Goal: Task Accomplishment & Management: Use online tool/utility

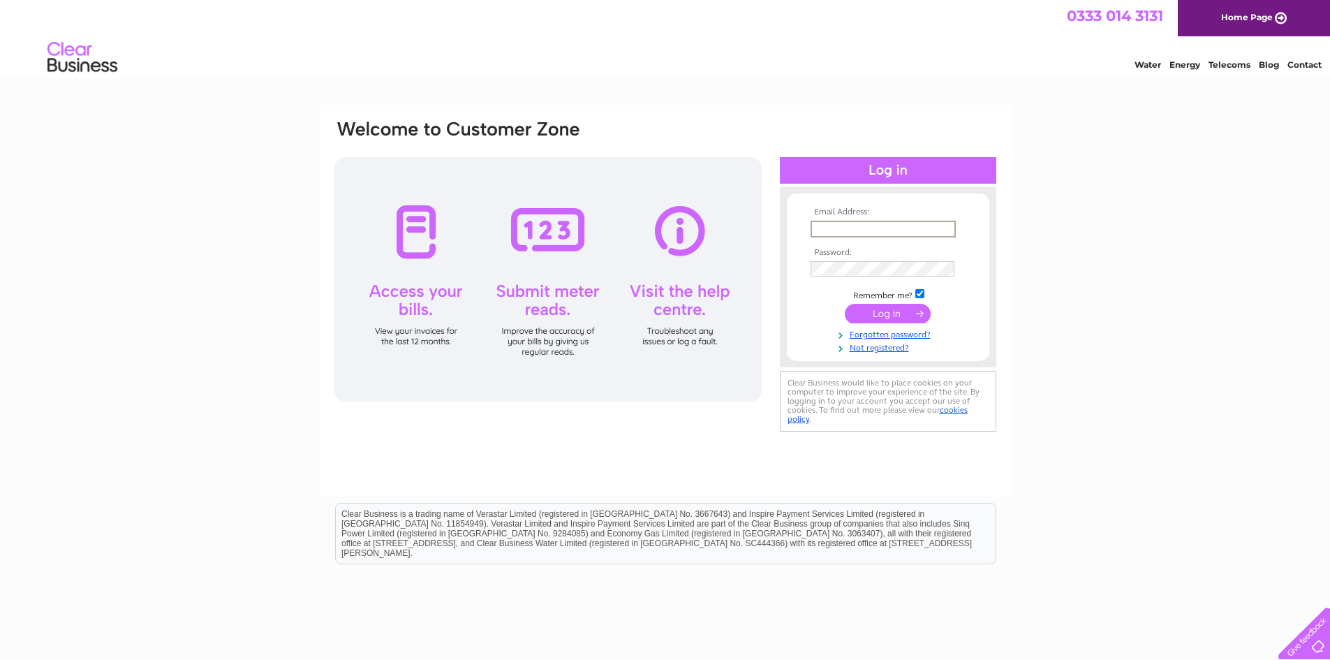
click at [1195, 319] on div "Email Address: Password:" at bounding box center [665, 420] width 1330 height 630
click at [866, 223] on input "text" at bounding box center [882, 228] width 144 height 15
click at [868, 225] on input "text" at bounding box center [882, 229] width 145 height 17
click at [195, 82] on html "0333 014 3131 Home Page Water Energy Telecoms Blog Contact" at bounding box center [665, 41] width 1330 height 82
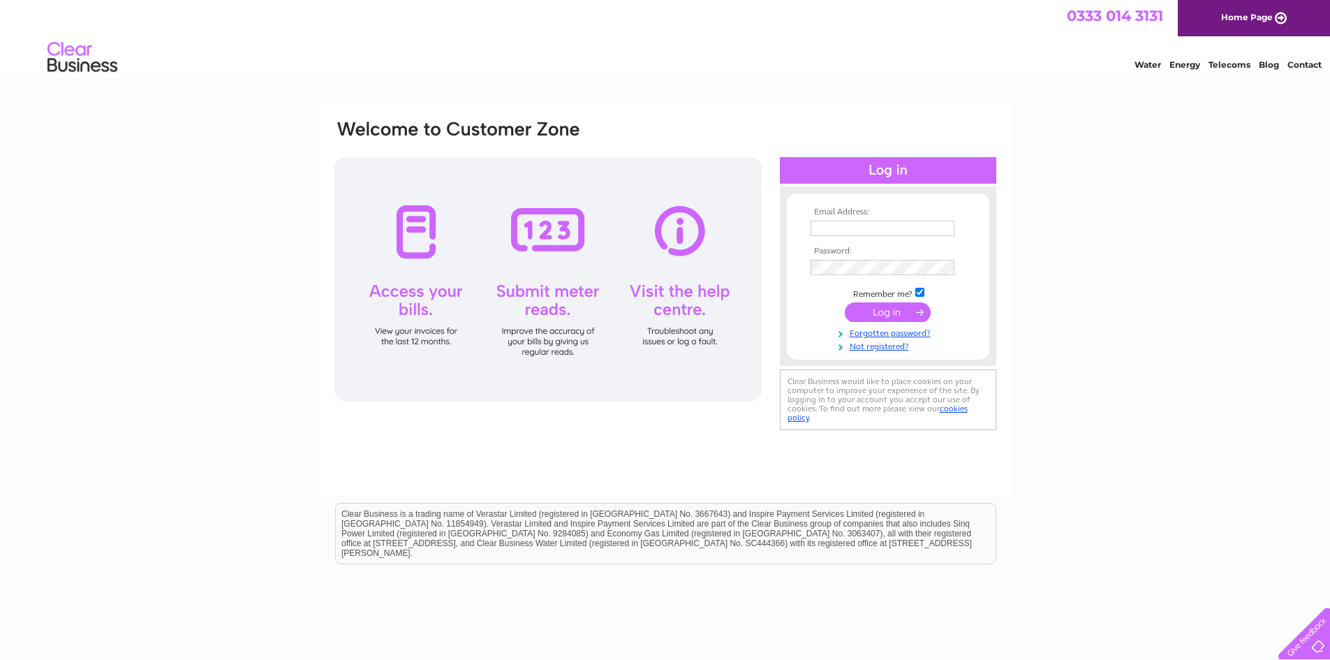
click at [828, 223] on input "text" at bounding box center [882, 228] width 144 height 15
click at [828, 223] on input "text" at bounding box center [882, 229] width 145 height 17
type input "hydparadise427@gmail.com"
click at [845, 304] on input "submit" at bounding box center [888, 314] width 86 height 20
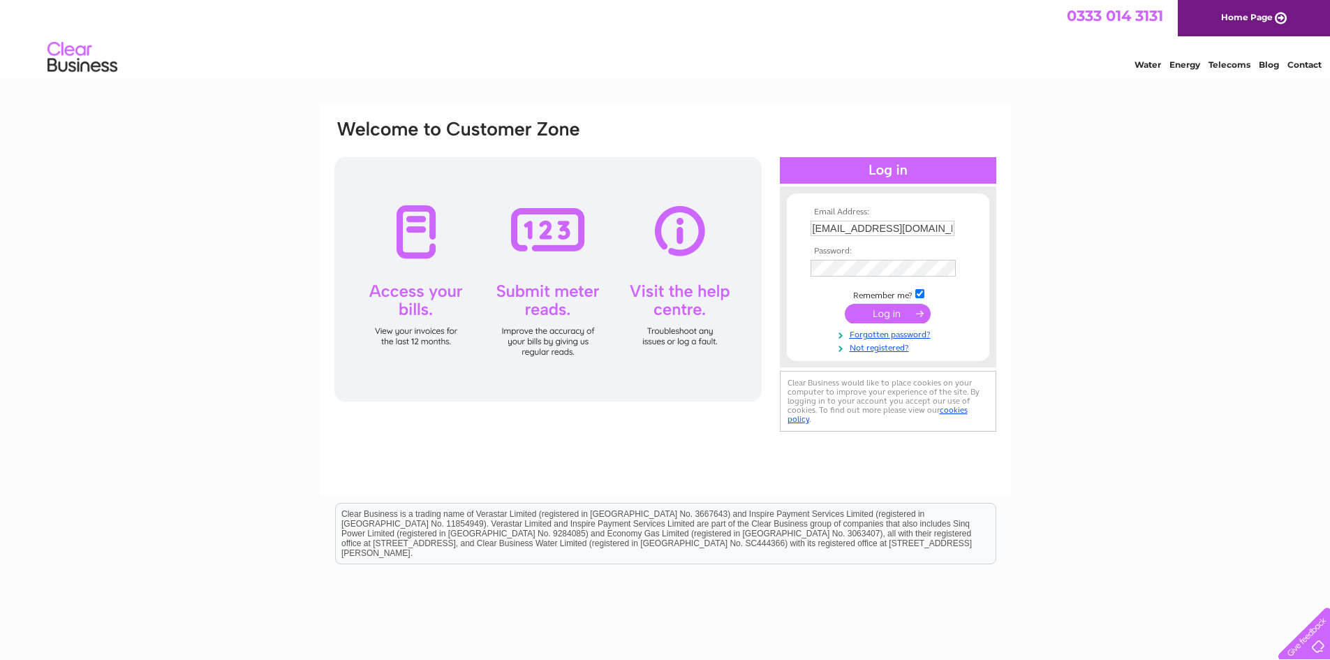
click at [1149, 446] on div "Email Address: hydparadise427@gmail.com Password: Forgotten password?" at bounding box center [665, 420] width 1330 height 630
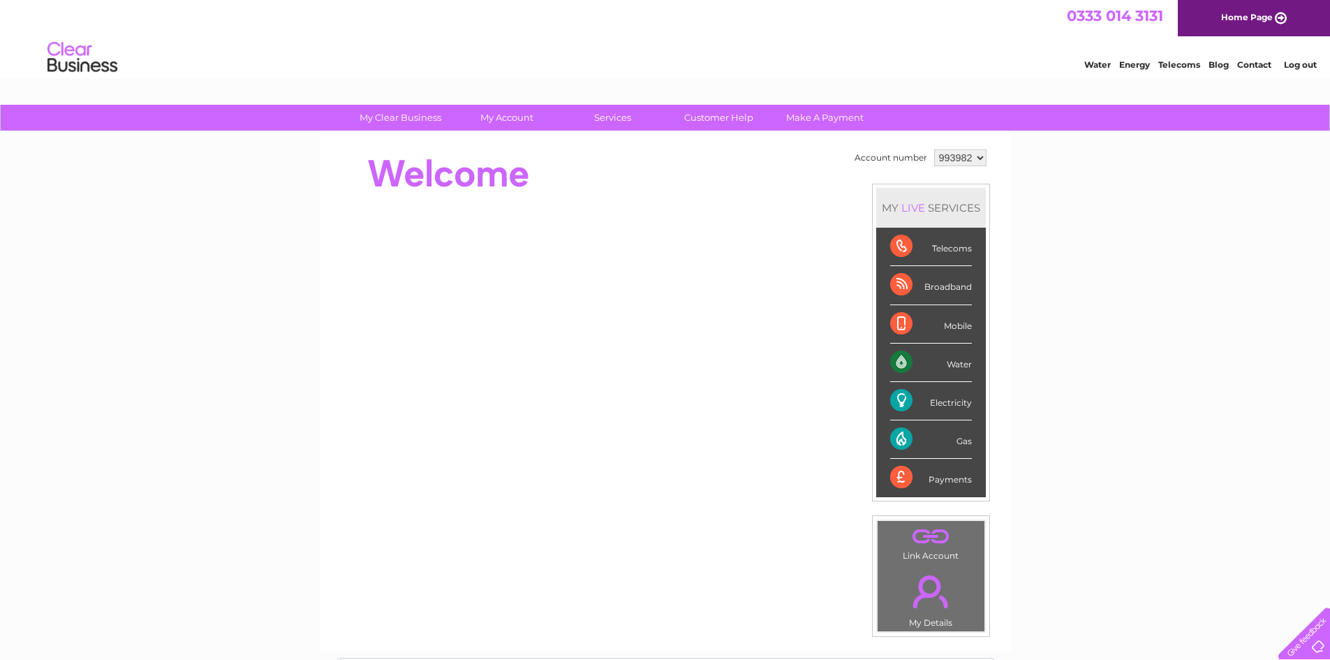
click at [1222, 239] on div "My Clear Business Login Details My Details My Preferences Link Account My Accou…" at bounding box center [665, 497] width 1330 height 785
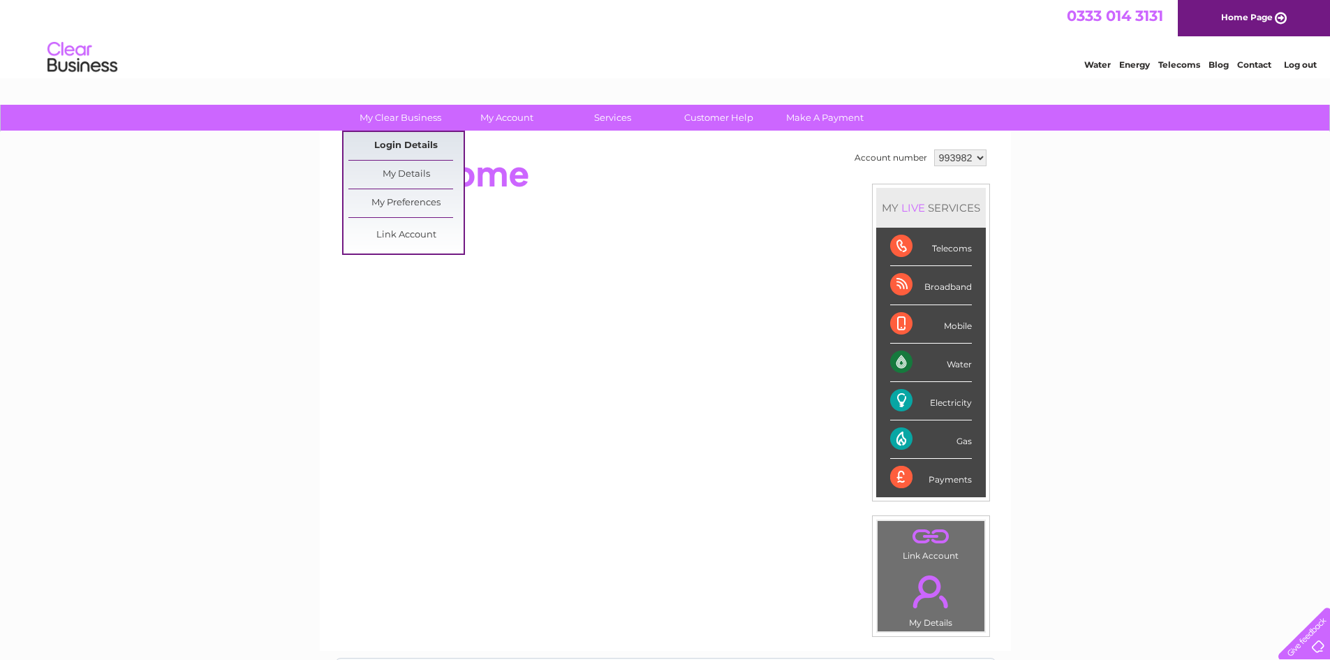
click at [404, 148] on link "Login Details" at bounding box center [405, 146] width 115 height 28
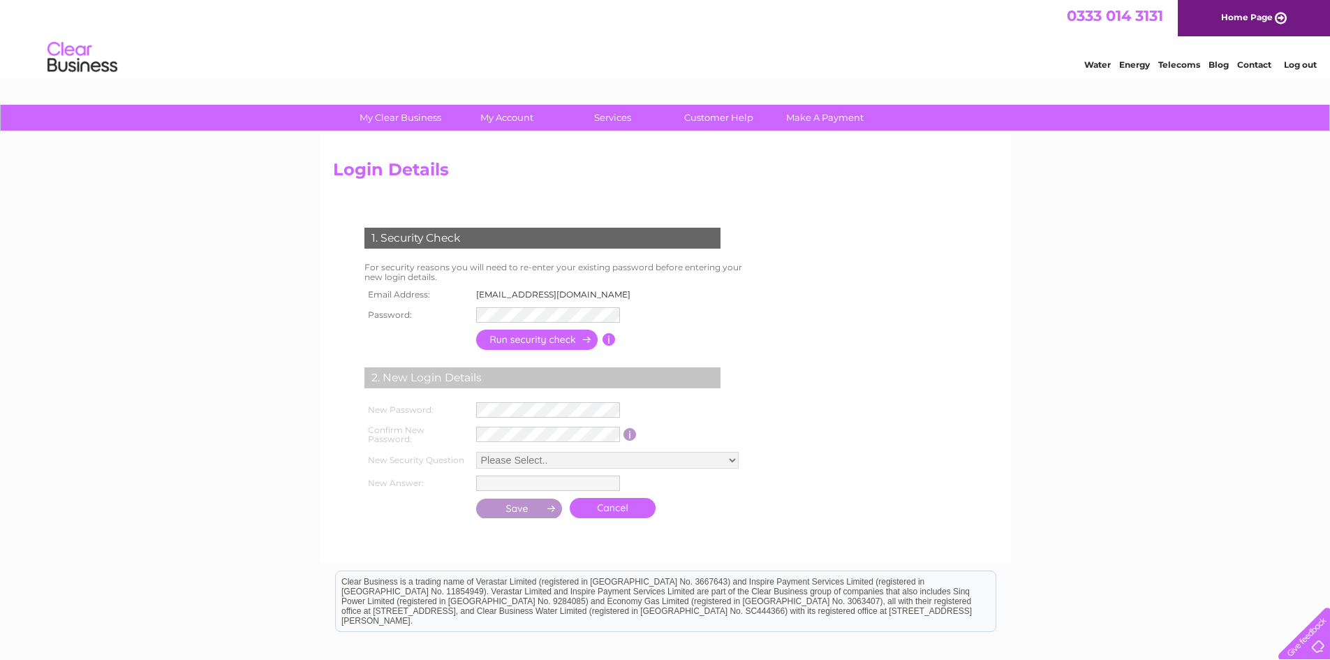
click at [981, 407] on form "1. Security Check For security reasons you will need to re-enter your existing …" at bounding box center [665, 375] width 665 height 350
click at [547, 343] on input "button" at bounding box center [537, 339] width 123 height 20
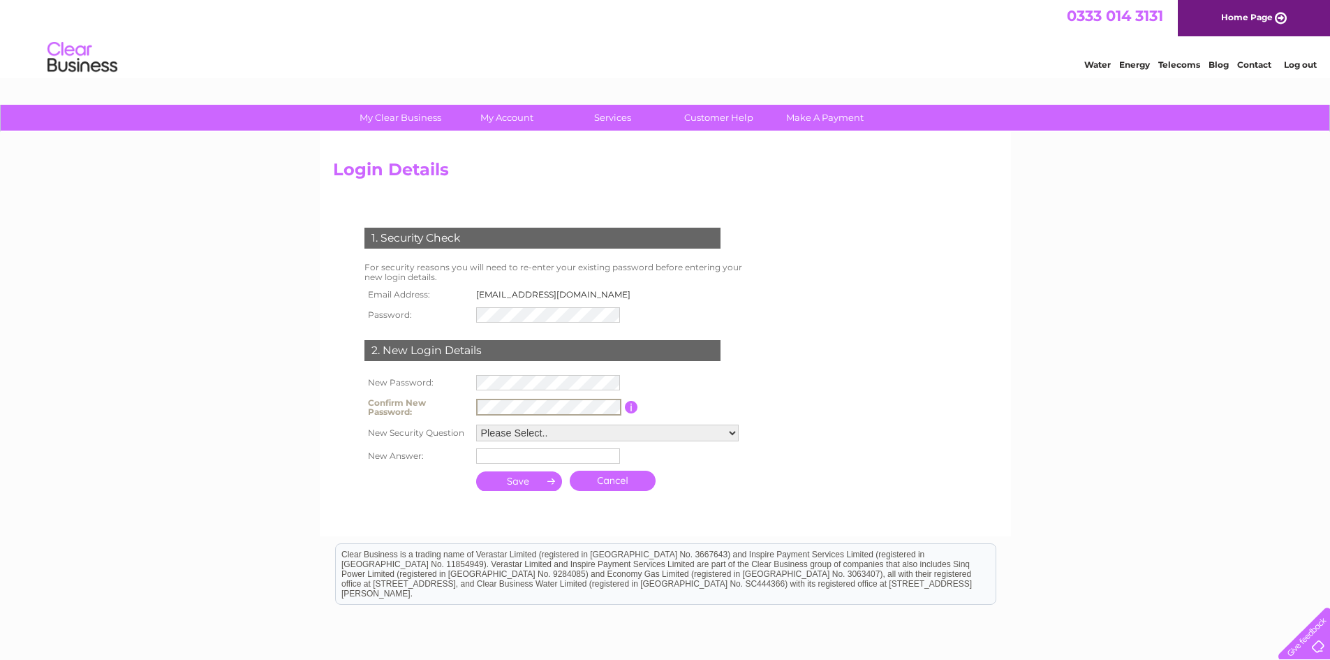
click at [397, 494] on th at bounding box center [417, 480] width 112 height 27
click at [538, 435] on select "Please Select.. In what town or city was your first job? In what town or city d…" at bounding box center [607, 432] width 262 height 17
select select "2"
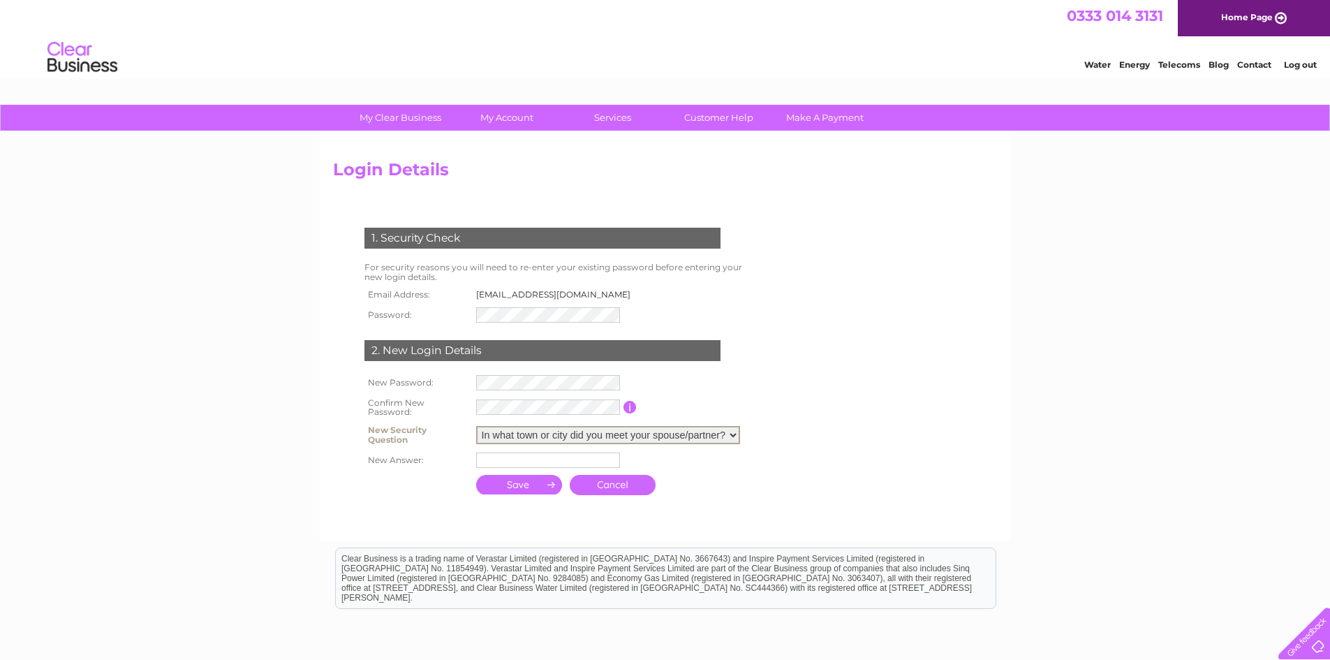
click at [476, 426] on select "Please Select.. In what town or city was your first job? In what town or city d…" at bounding box center [608, 435] width 264 height 18
click at [516, 458] on input "text" at bounding box center [548, 459] width 144 height 15
type input "chennai"
click at [519, 484] on input "submit" at bounding box center [519, 483] width 87 height 20
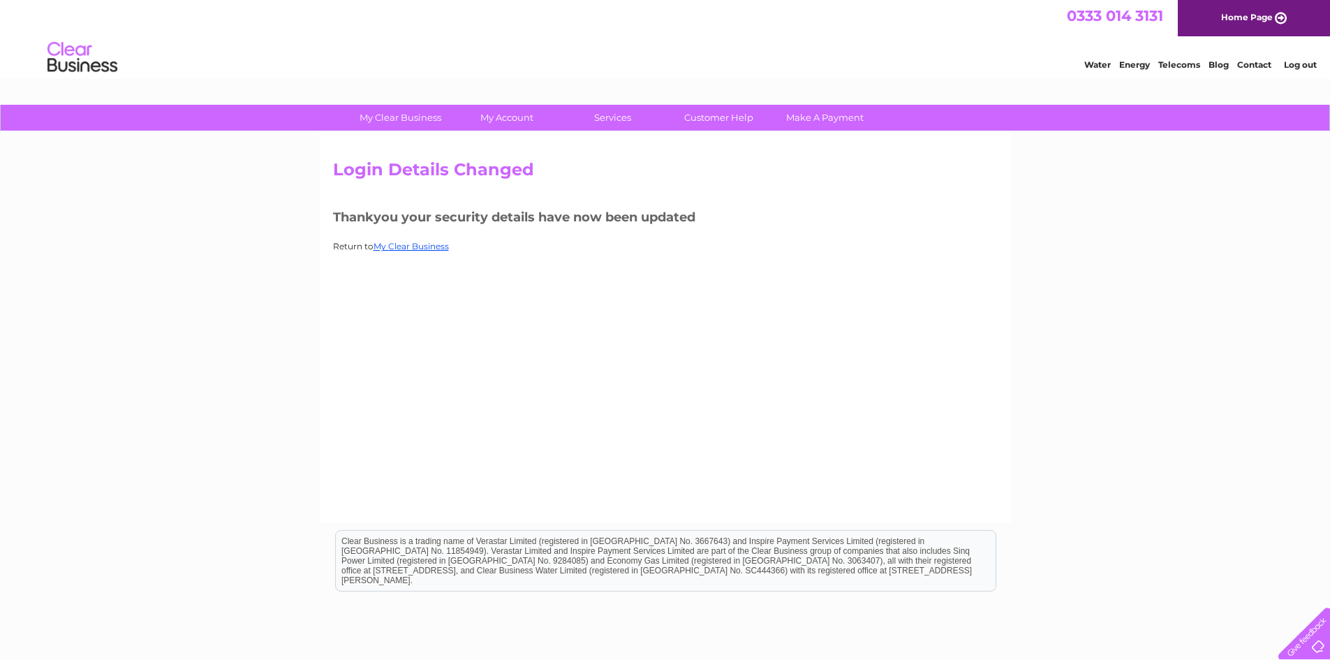
drag, startPoint x: 873, startPoint y: 302, endPoint x: 840, endPoint y: 301, distance: 32.8
click at [869, 302] on div "Login Details Changed Thankyou your security details have now been updated Retu…" at bounding box center [665, 327] width 691 height 391
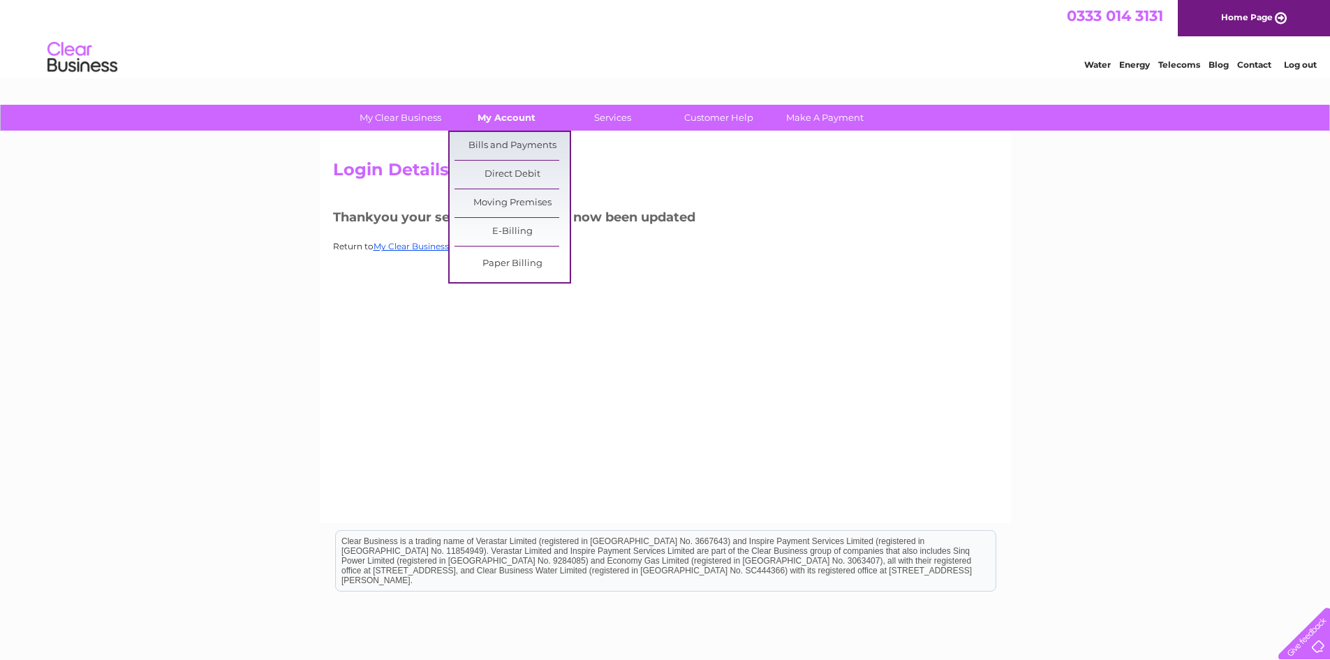
click at [527, 117] on link "My Account" at bounding box center [506, 118] width 115 height 26
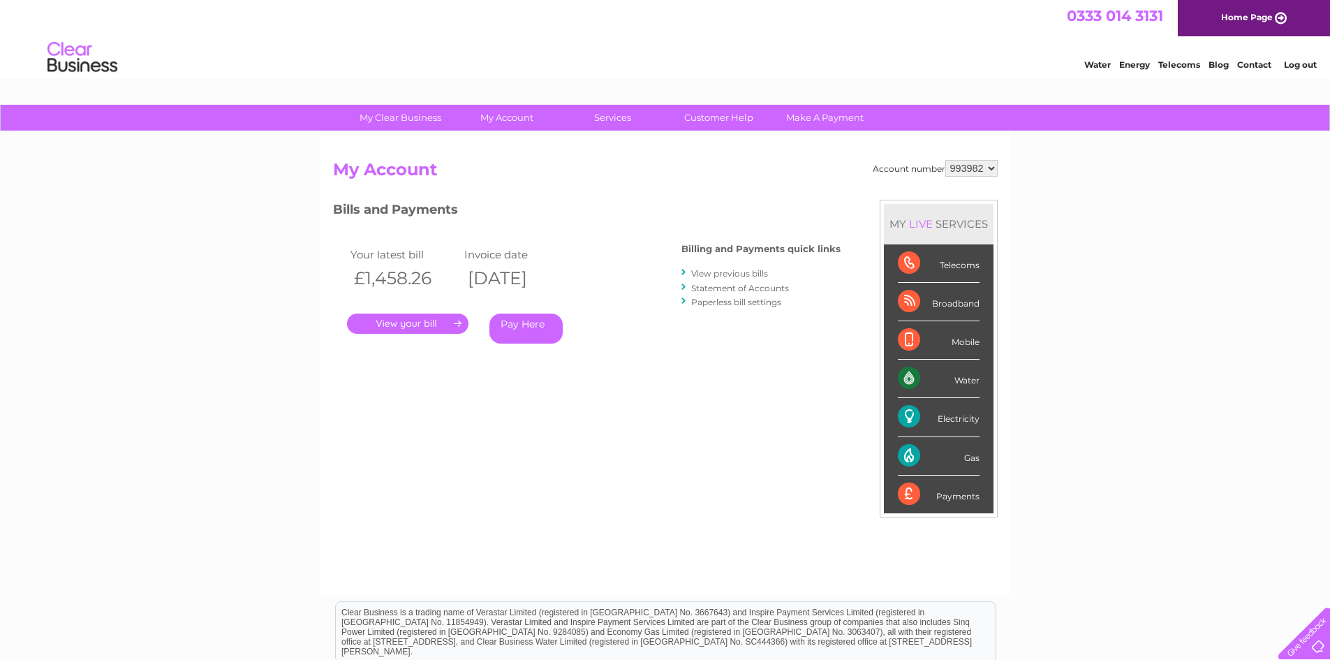
click at [420, 320] on link "." at bounding box center [407, 323] width 121 height 20
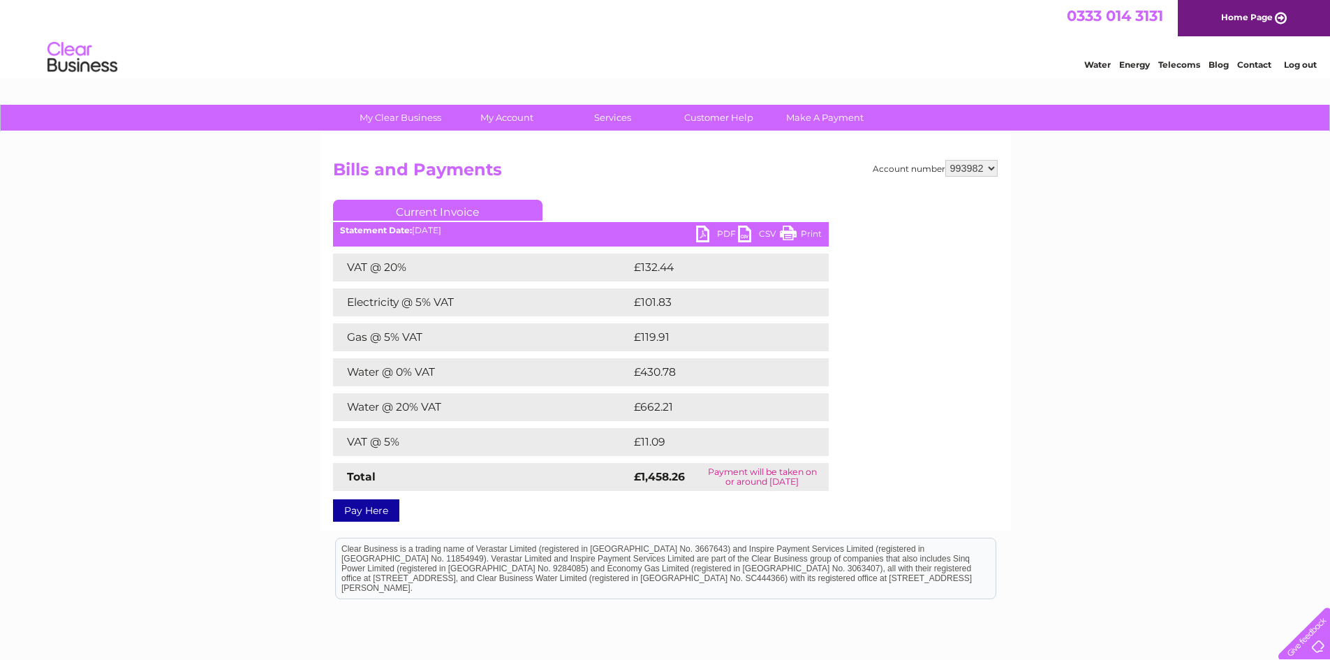
click at [722, 235] on link "PDF" at bounding box center [717, 235] width 42 height 20
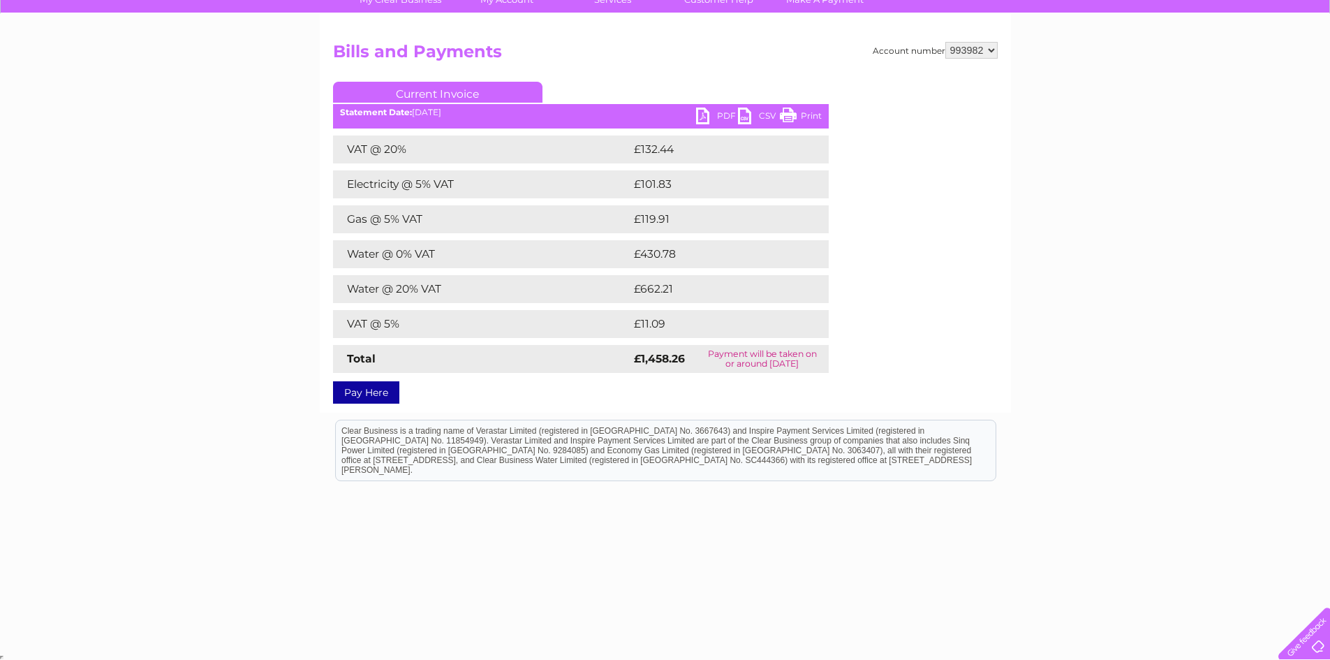
scroll to position [119, 0]
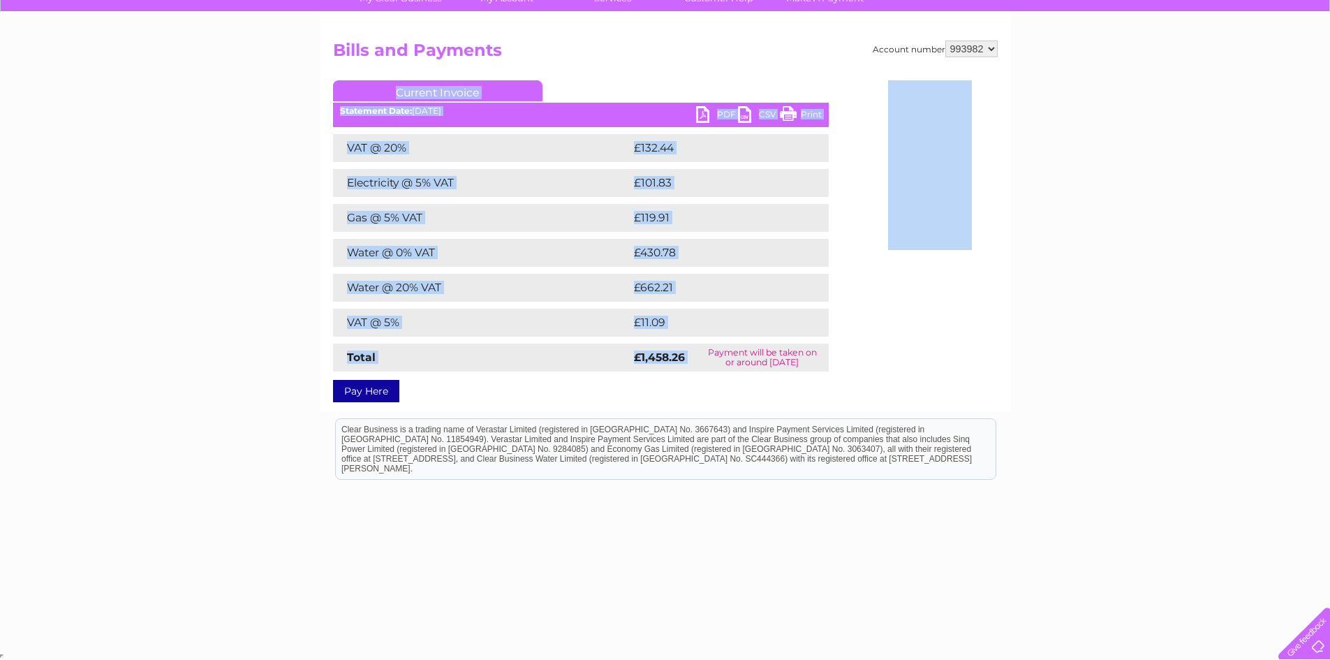
drag, startPoint x: 732, startPoint y: 353, endPoint x: 901, endPoint y: 376, distance: 170.4
click at [850, 357] on div "Account number 993982 Bills and Payments Current Invoice PDF CSV Print £11.09" at bounding box center [665, 218] width 665 height 357
click at [954, 388] on div "Account number 993982 Bills and Payments Current Invoice PDF CSV Print £11.09" at bounding box center [665, 218] width 665 height 357
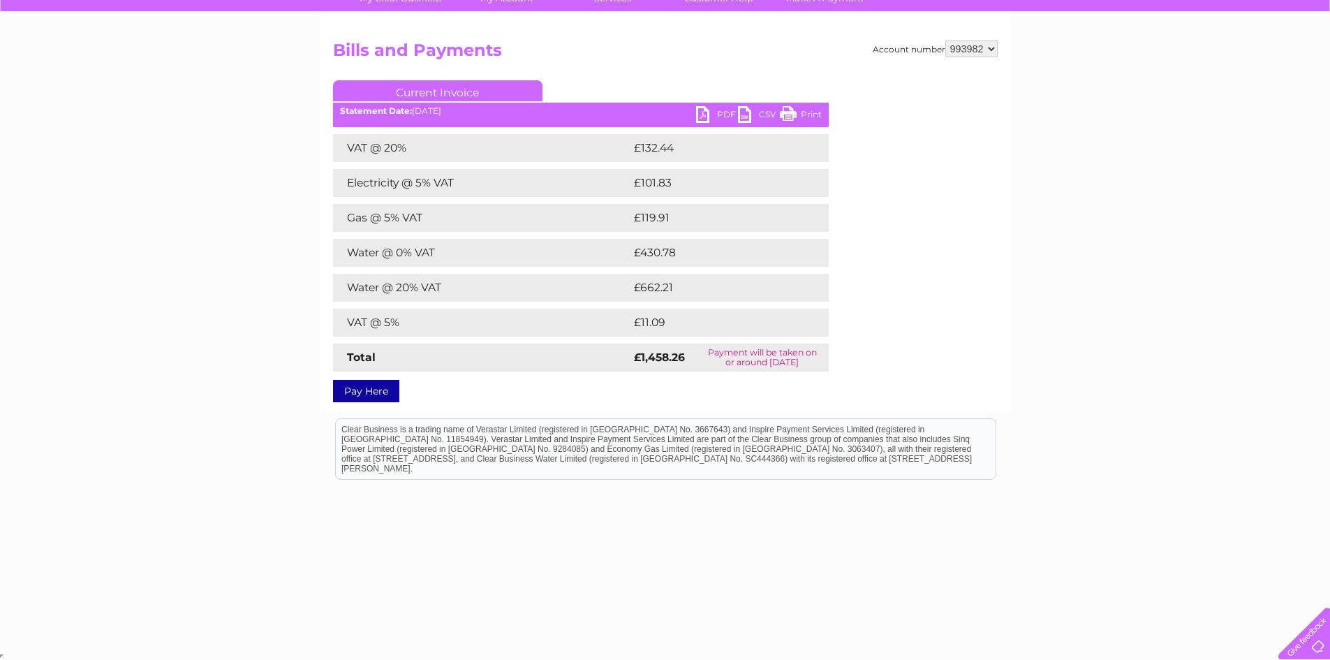
click at [370, 392] on link "Pay Here" at bounding box center [366, 391] width 66 height 22
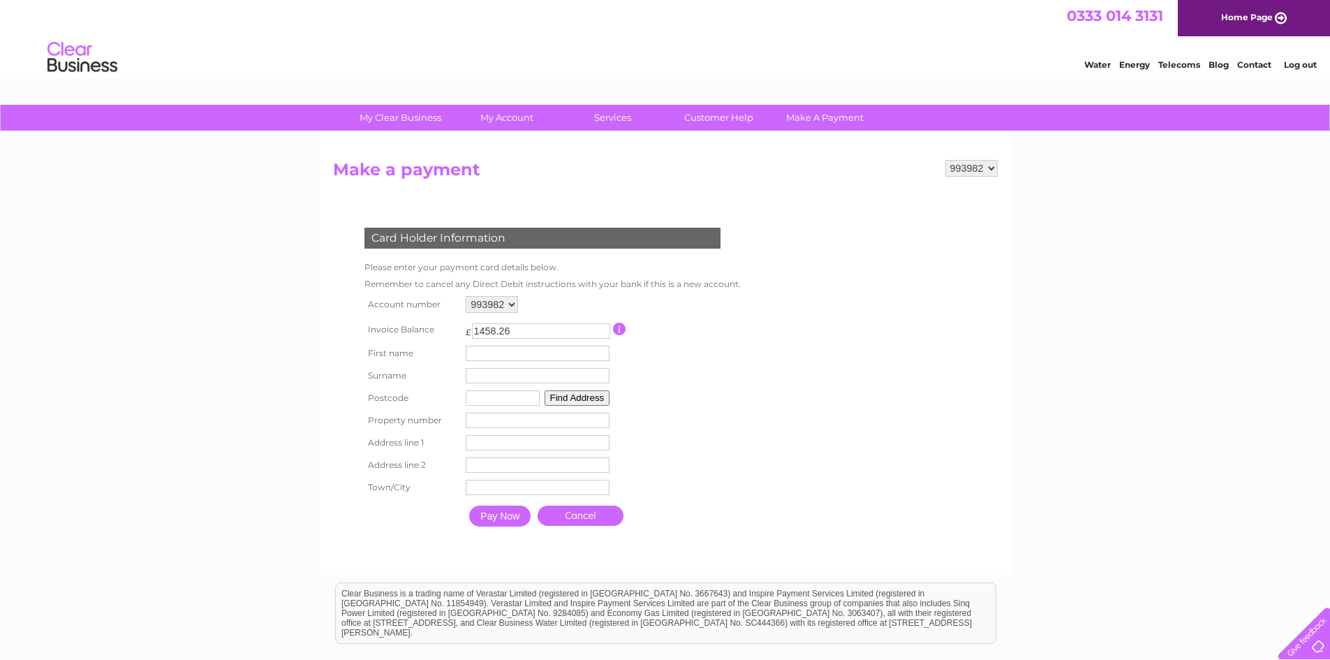
click at [565, 329] on input "1458.26" at bounding box center [541, 330] width 138 height 15
click at [602, 327] on input "1459.26" at bounding box center [541, 330] width 138 height 15
click at [602, 327] on input "1460.26" at bounding box center [541, 330] width 138 height 15
click at [602, 327] on input "1464.26" at bounding box center [541, 330] width 138 height 15
click at [602, 327] on input "1465.26" at bounding box center [541, 330] width 138 height 15
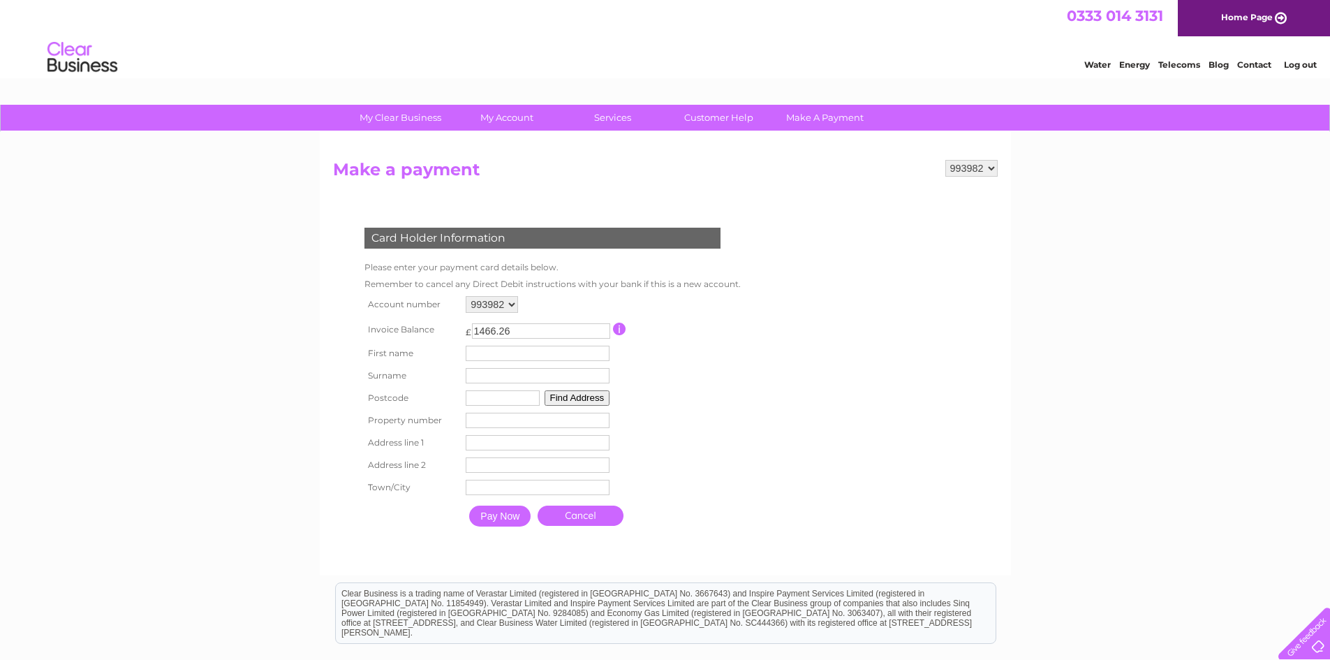
click at [602, 327] on input "1466.26" at bounding box center [541, 330] width 138 height 15
click at [602, 327] on input "1467.26" at bounding box center [541, 330] width 138 height 15
click at [602, 327] on input "1468.26" at bounding box center [541, 330] width 138 height 15
click at [602, 327] on input "1469.26" at bounding box center [541, 330] width 138 height 15
click at [602, 327] on input "1470.26" at bounding box center [541, 330] width 138 height 15
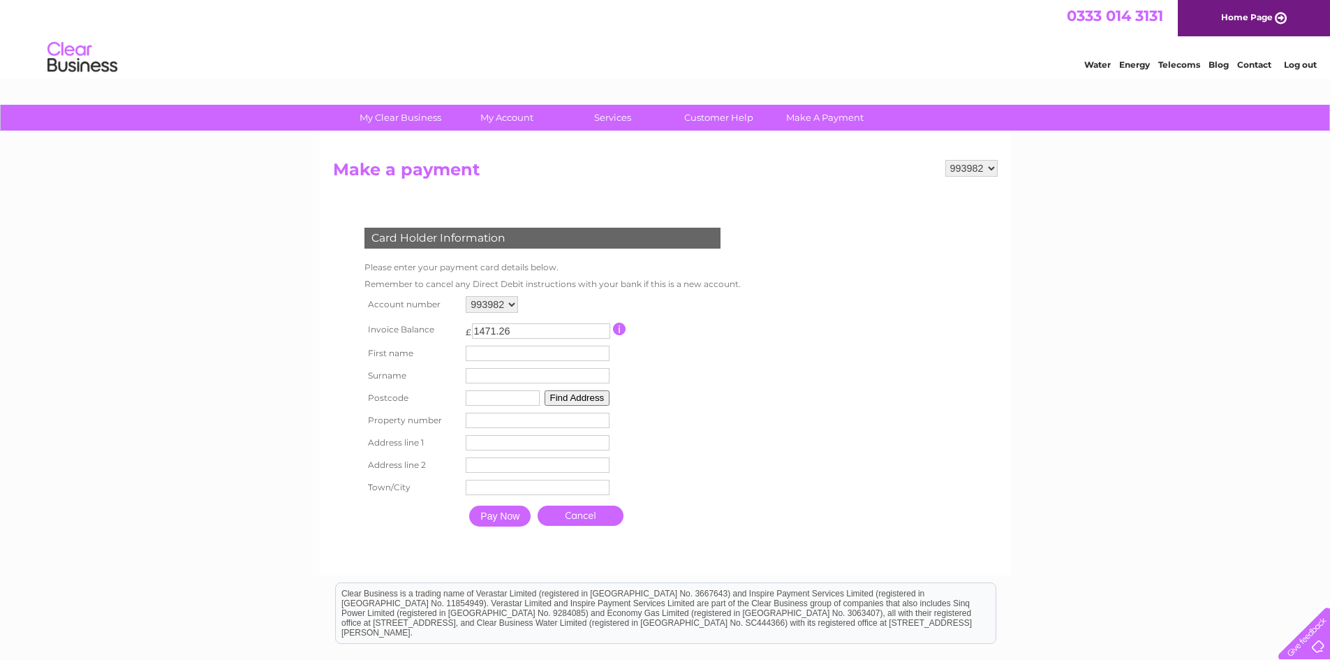
click at [602, 327] on input "1471.26" at bounding box center [541, 330] width 138 height 15
click at [602, 327] on input "1472.26" at bounding box center [541, 330] width 138 height 15
click at [602, 327] on input "1473.26" at bounding box center [541, 330] width 138 height 15
click at [602, 327] on input "1474.26" at bounding box center [541, 330] width 138 height 15
click at [602, 327] on input "1475.26" at bounding box center [541, 330] width 138 height 15
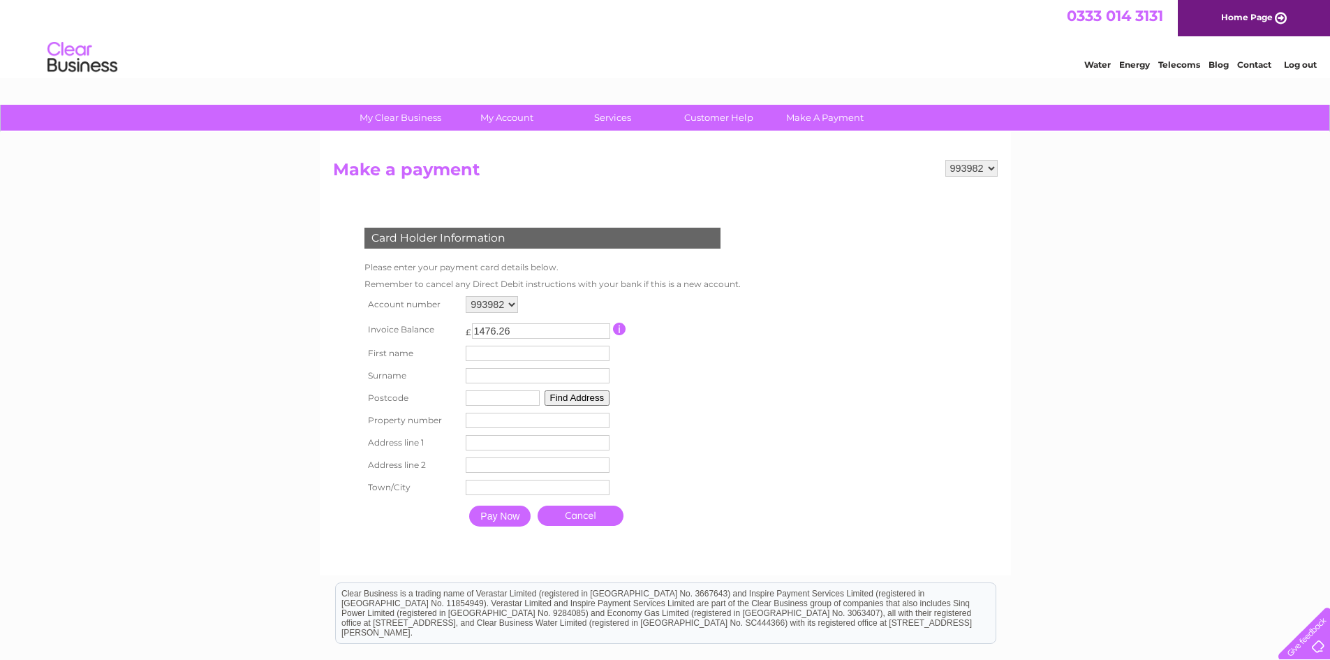
click at [602, 327] on input "1476.26" at bounding box center [541, 330] width 138 height 15
drag, startPoint x: 535, startPoint y: 337, endPoint x: 489, endPoint y: 333, distance: 46.3
click at [491, 333] on input "1476.26" at bounding box center [541, 330] width 138 height 15
click at [514, 331] on input "1476.26" at bounding box center [541, 330] width 138 height 15
click at [526, 329] on input "1476.26" at bounding box center [541, 330] width 138 height 15
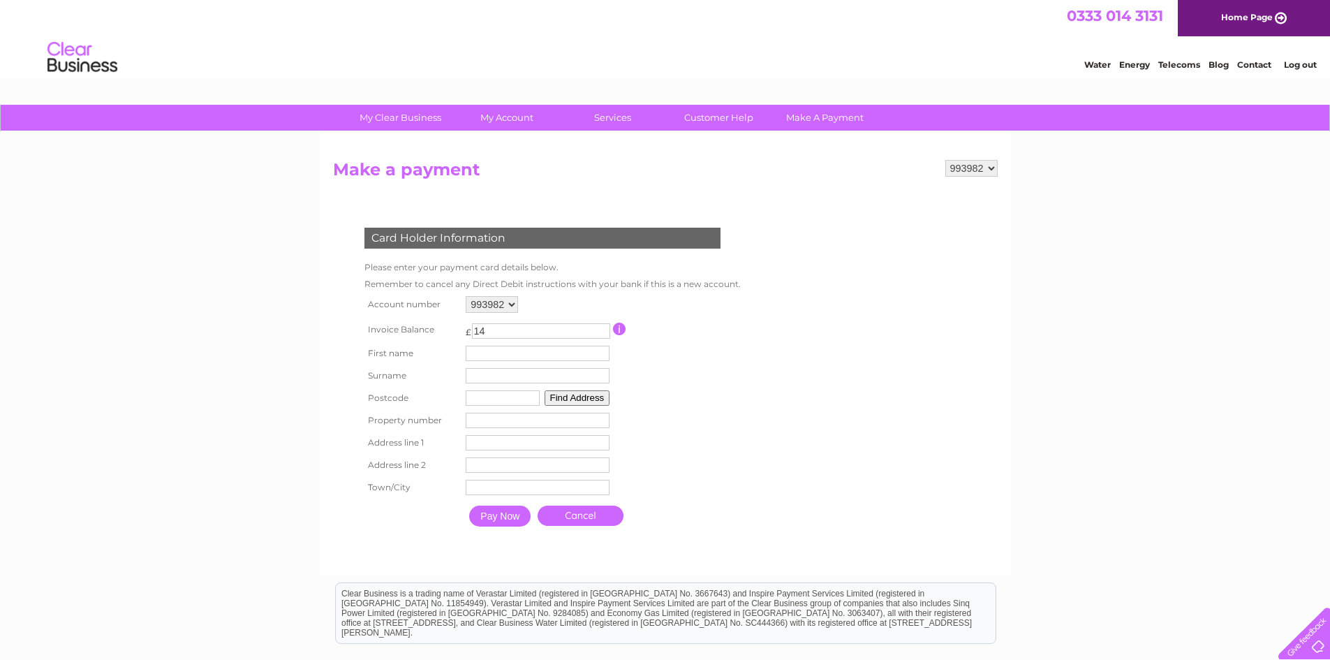
type input "1"
type input "5000"
drag, startPoint x: 734, startPoint y: 392, endPoint x: 742, endPoint y: 470, distance: 78.6
click at [734, 392] on table "Account number 993982 Invoice Balance £ 5000" at bounding box center [549, 412] width 377 height 241
click at [724, 114] on link "Customer Help" at bounding box center [718, 118] width 115 height 26
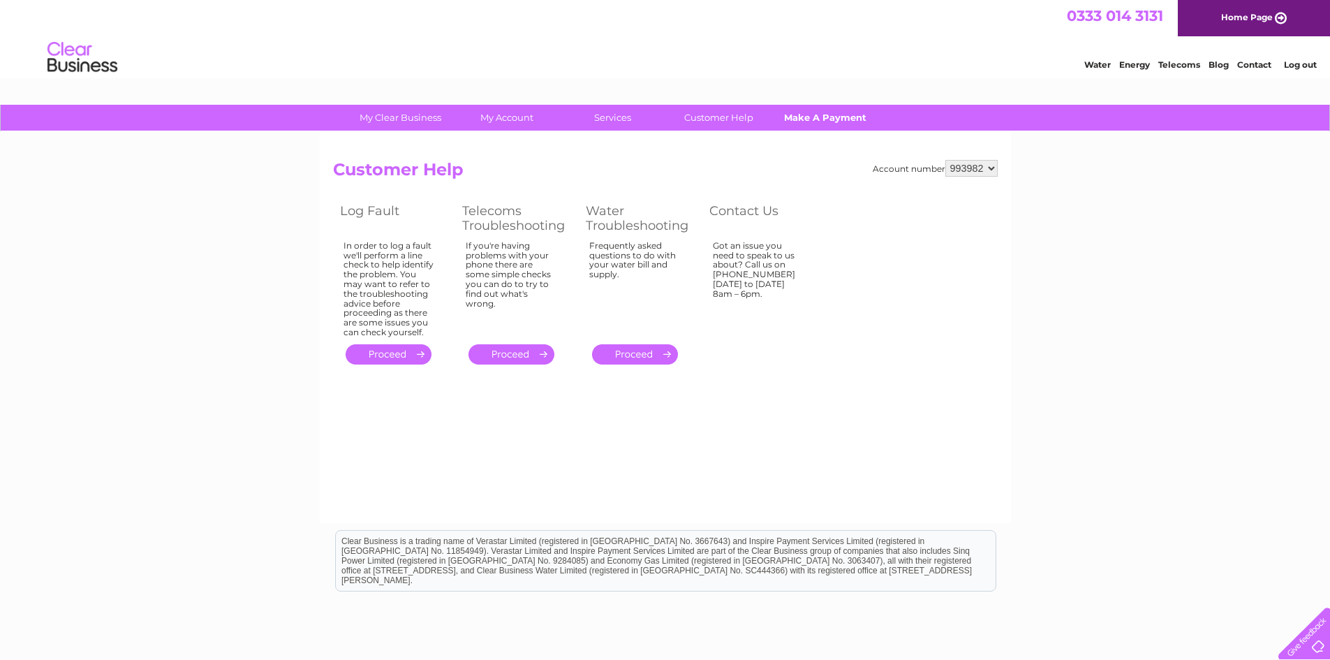
click at [819, 116] on link "Make A Payment" at bounding box center [824, 118] width 115 height 26
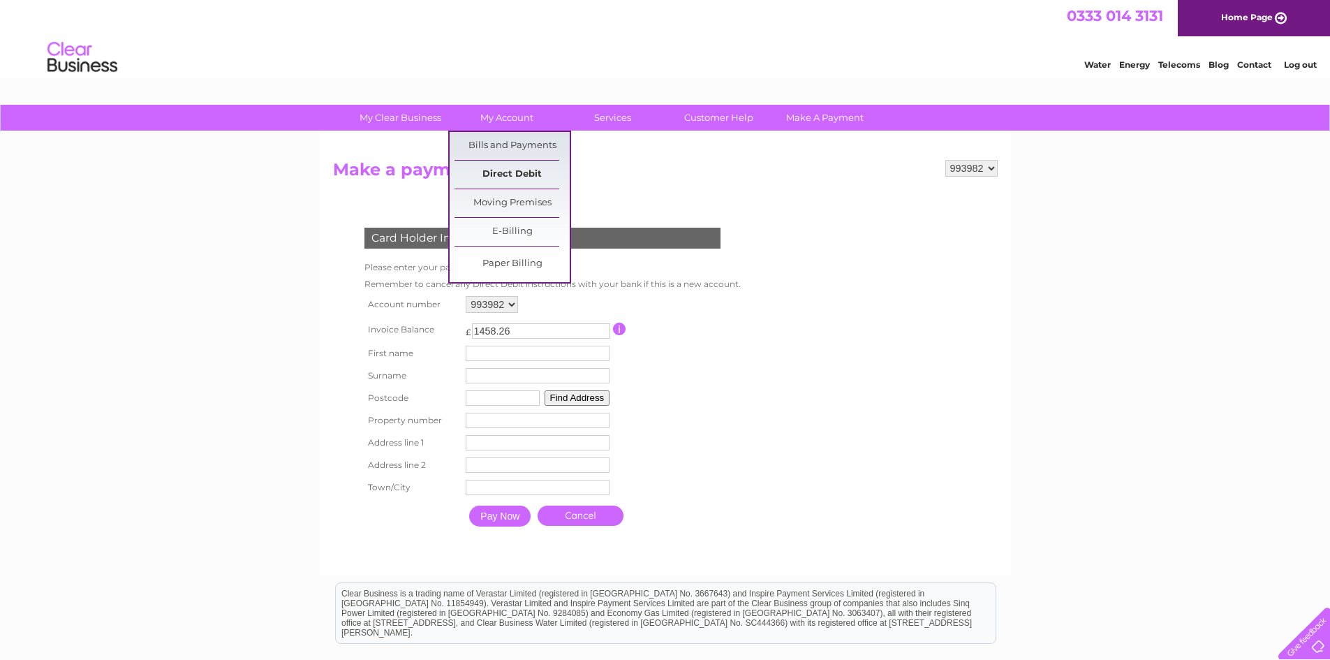
click at [522, 172] on link "Direct Debit" at bounding box center [511, 175] width 115 height 28
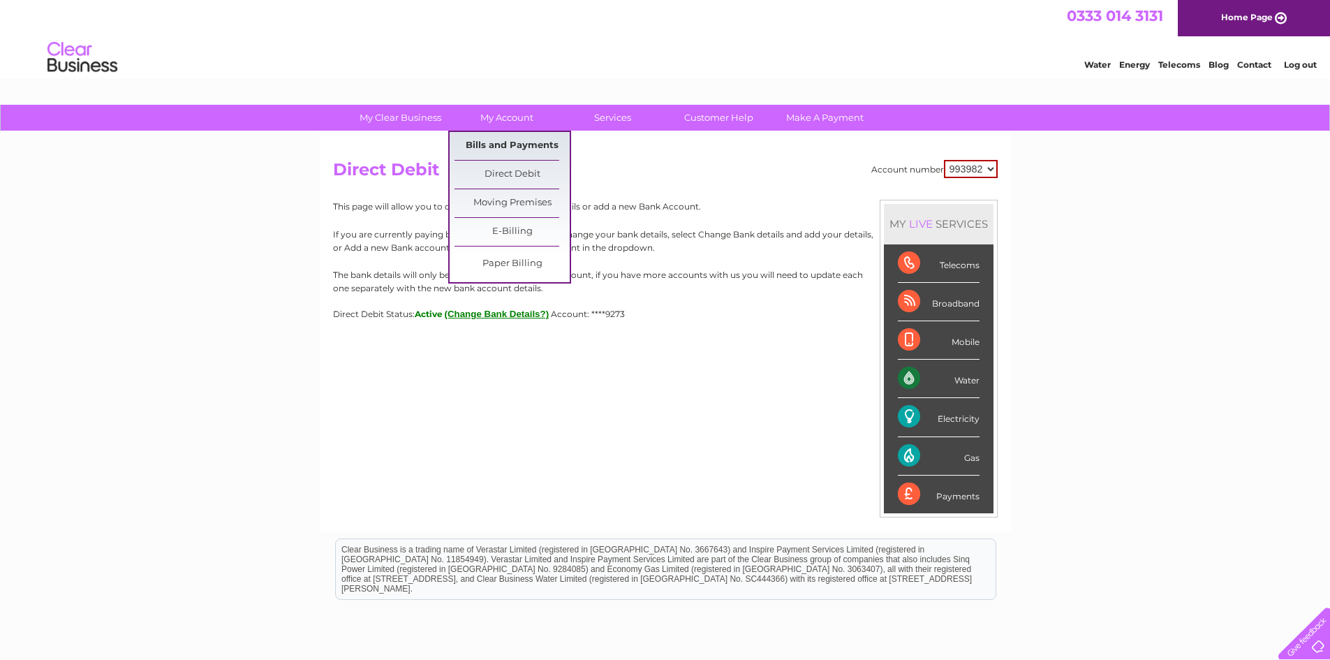
click at [528, 146] on link "Bills and Payments" at bounding box center [511, 146] width 115 height 28
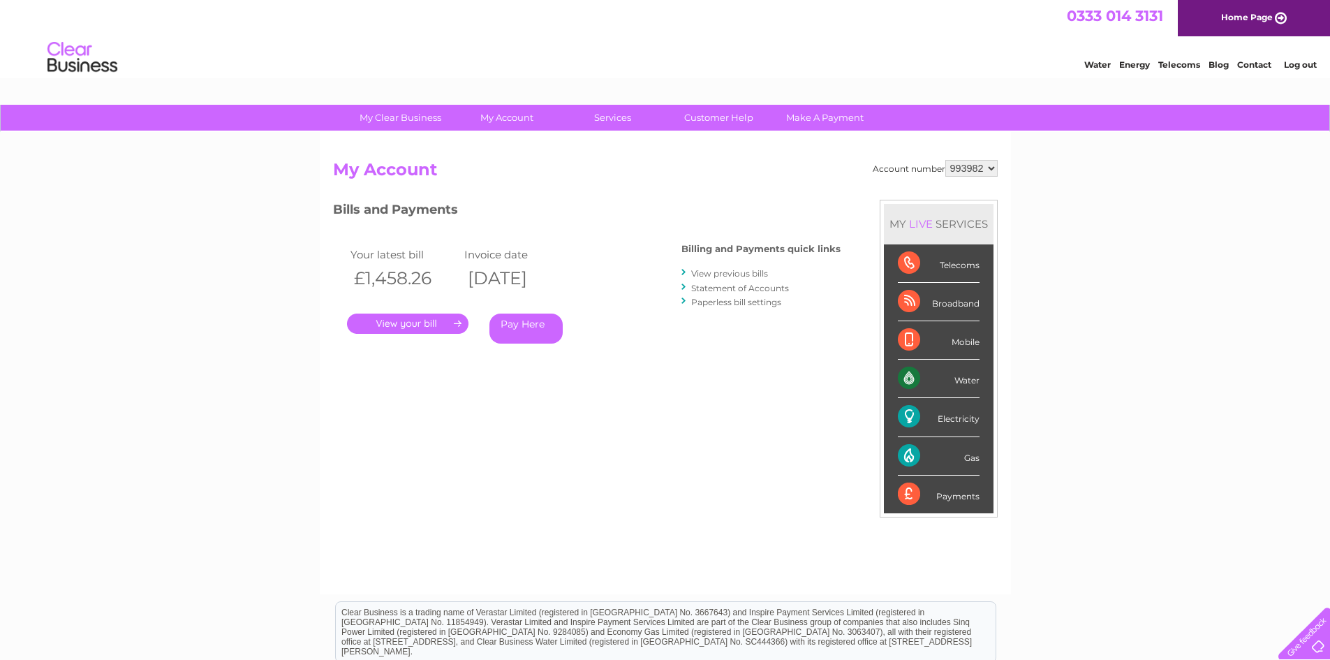
click at [1139, 262] on div "My Clear Business Login Details My Details My Preferences Link Account My Accou…" at bounding box center [665, 469] width 1330 height 728
click at [1243, 341] on div "My Clear Business Login Details My Details My Preferences Link Account My Accou…" at bounding box center [665, 469] width 1330 height 728
click at [906, 458] on div "Gas" at bounding box center [939, 456] width 82 height 38
click at [965, 459] on div "Gas" at bounding box center [939, 456] width 82 height 38
drag, startPoint x: 985, startPoint y: 461, endPoint x: 979, endPoint y: 464, distance: 7.2
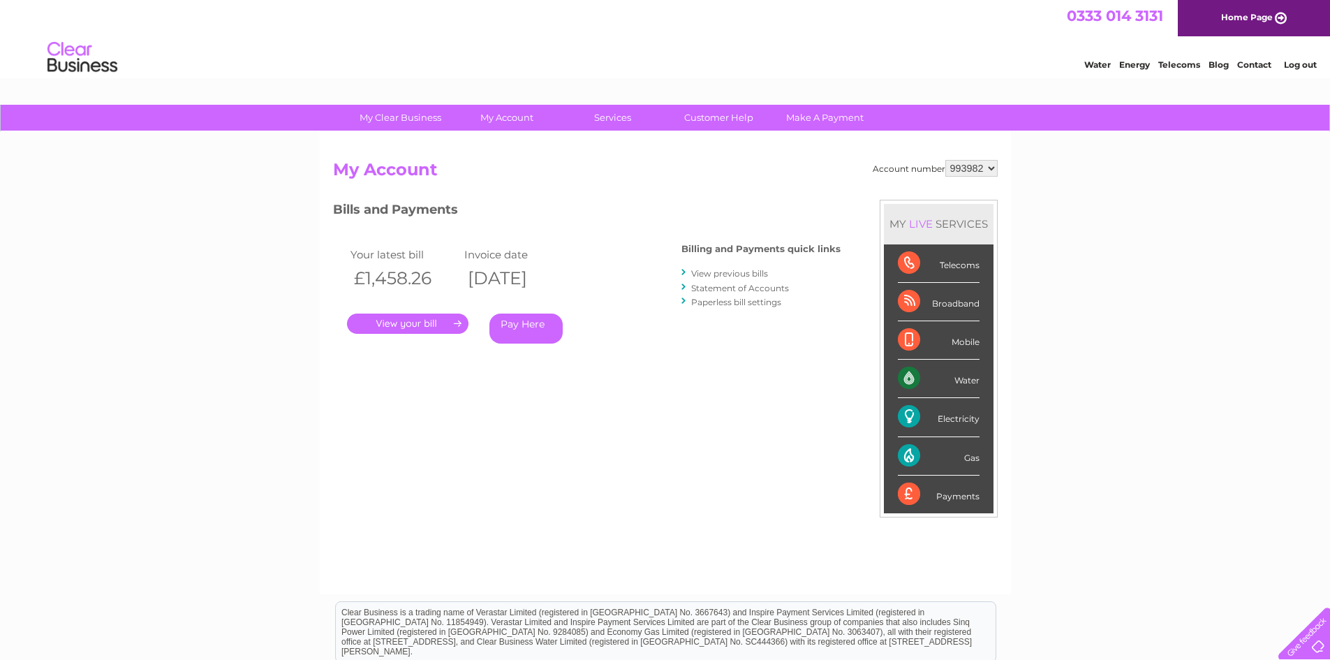
click at [984, 463] on li "Gas" at bounding box center [939, 456] width 110 height 38
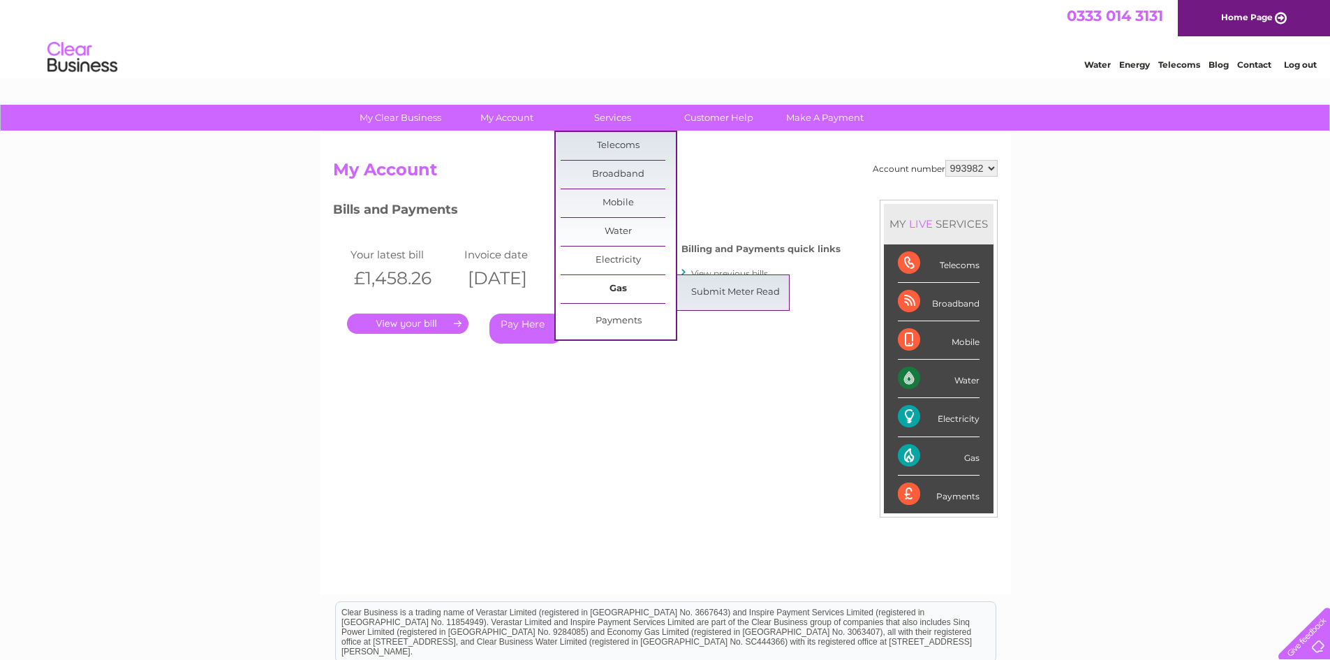
click at [615, 289] on link "Gas" at bounding box center [618, 289] width 115 height 28
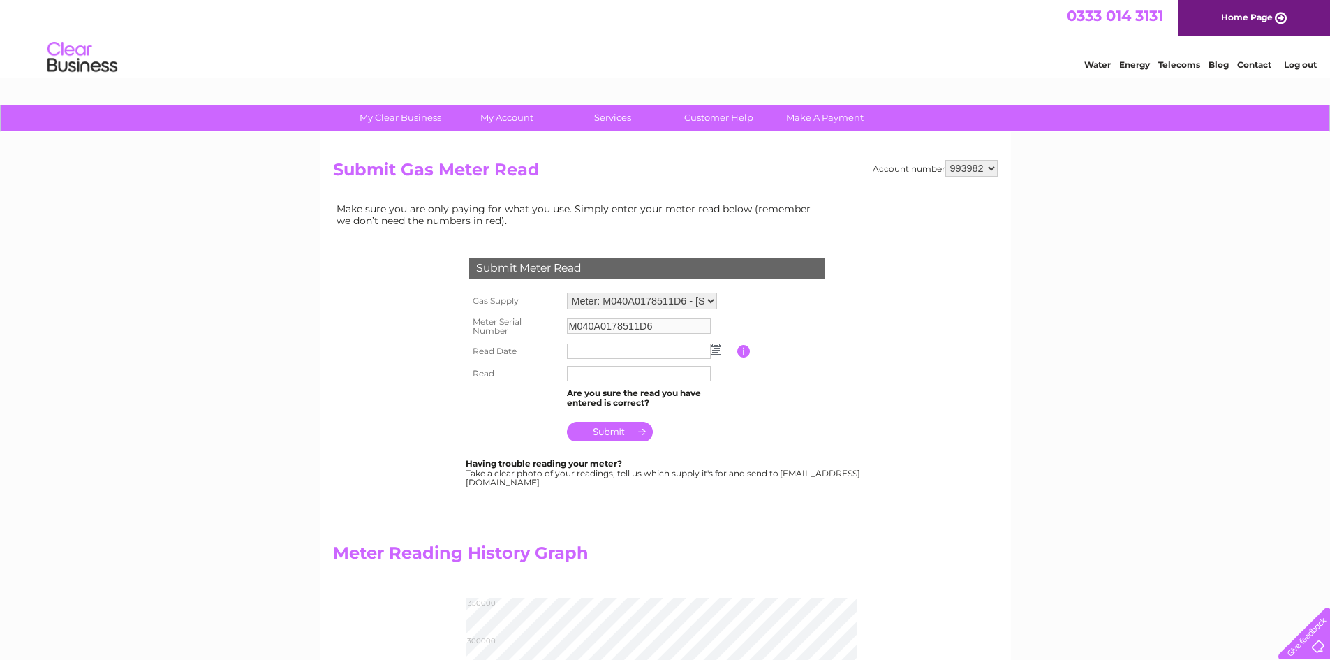
click at [629, 349] on input "text" at bounding box center [639, 350] width 144 height 15
click at [717, 351] on img at bounding box center [716, 348] width 10 height 11
click at [1141, 473] on div "My Clear Business Login Details My Details My Preferences Link Account My Accou…" at bounding box center [665, 629] width 1330 height 1048
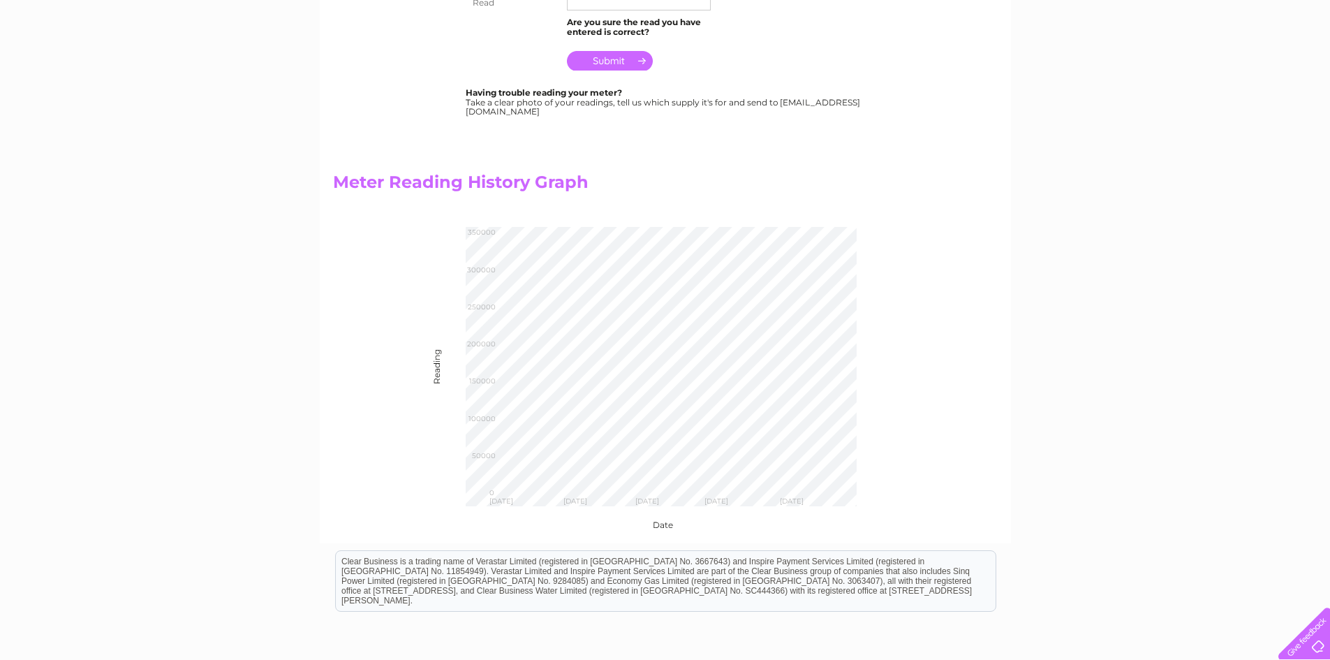
scroll to position [209, 0]
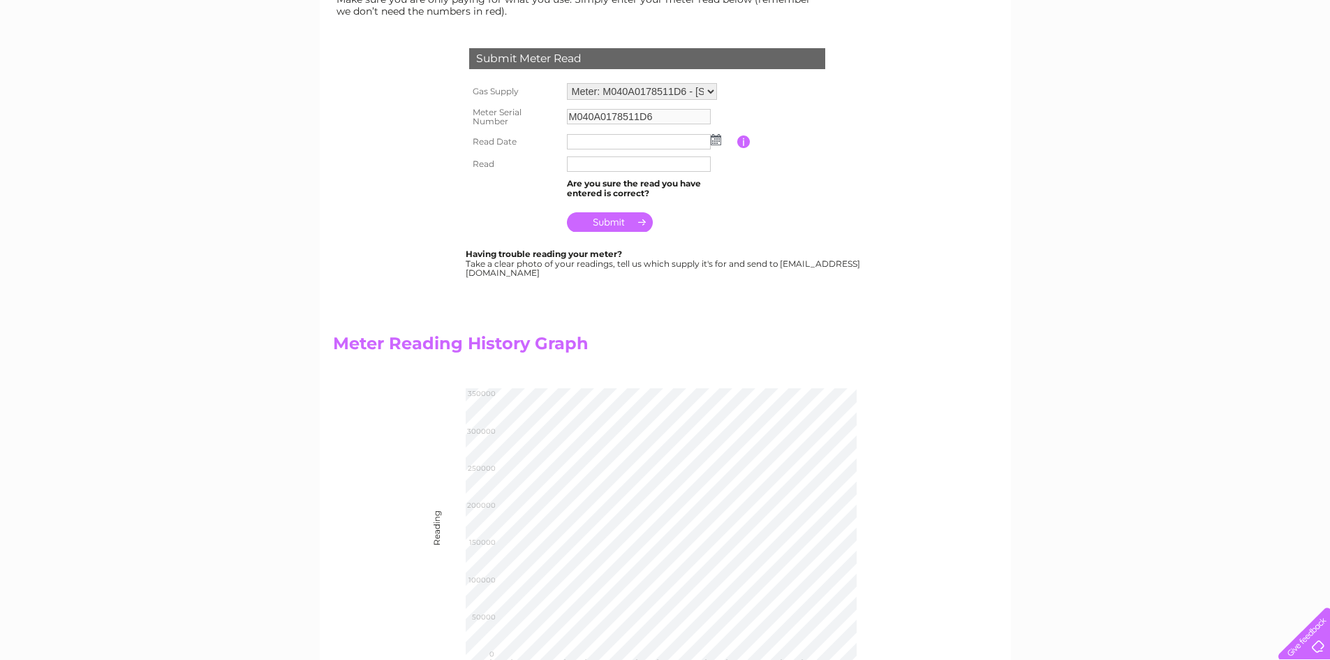
click at [774, 210] on table "Gas Supply Meter: M040A0178511D6 - [STREET_ADDRESS] Meter: M040A0178511D6 - [ST…" at bounding box center [664, 158] width 396 height 156
click at [1087, 408] on div "My Clear Business Login Details My Details My Preferences Link Account My Accou…" at bounding box center [665, 419] width 1330 height 1048
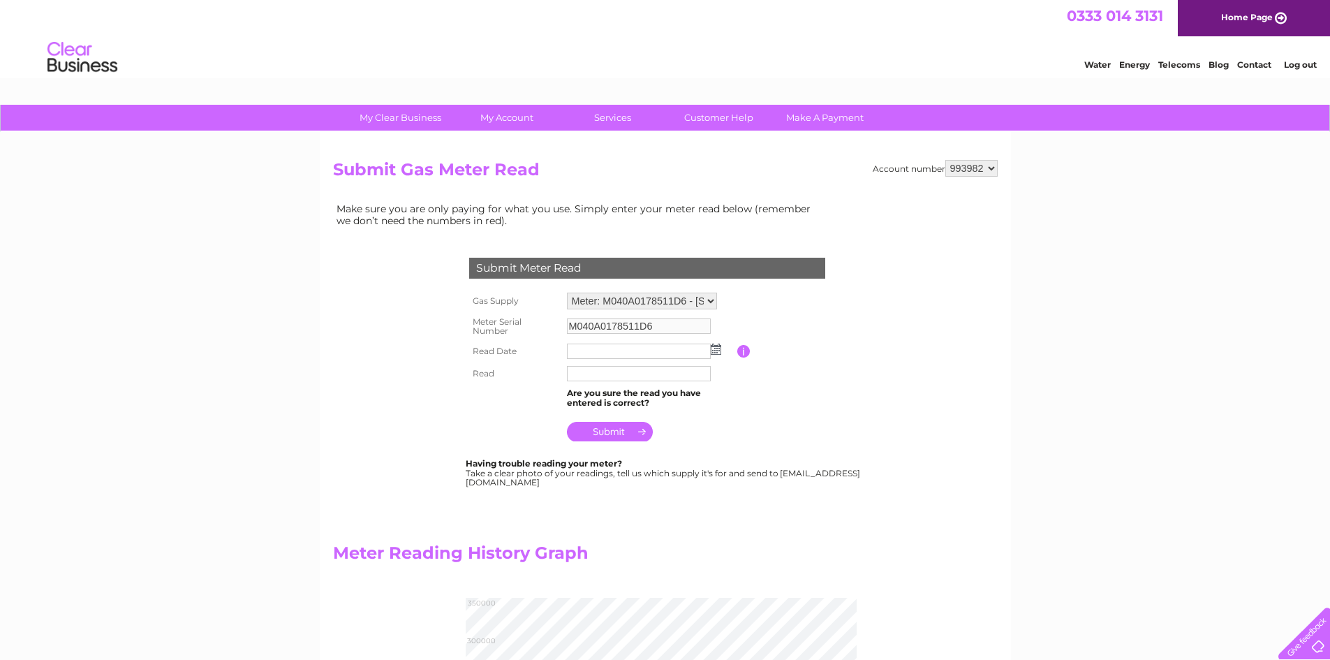
click at [198, 307] on div "My Clear Business Login Details My Details My Preferences Link Account My Accou…" at bounding box center [665, 629] width 1330 height 1048
drag, startPoint x: 301, startPoint y: 344, endPoint x: 306, endPoint y: 335, distance: 10.7
click at [301, 341] on div "My Clear Business Login Details My Details My Preferences Link Account My Accou…" at bounding box center [665, 629] width 1330 height 1048
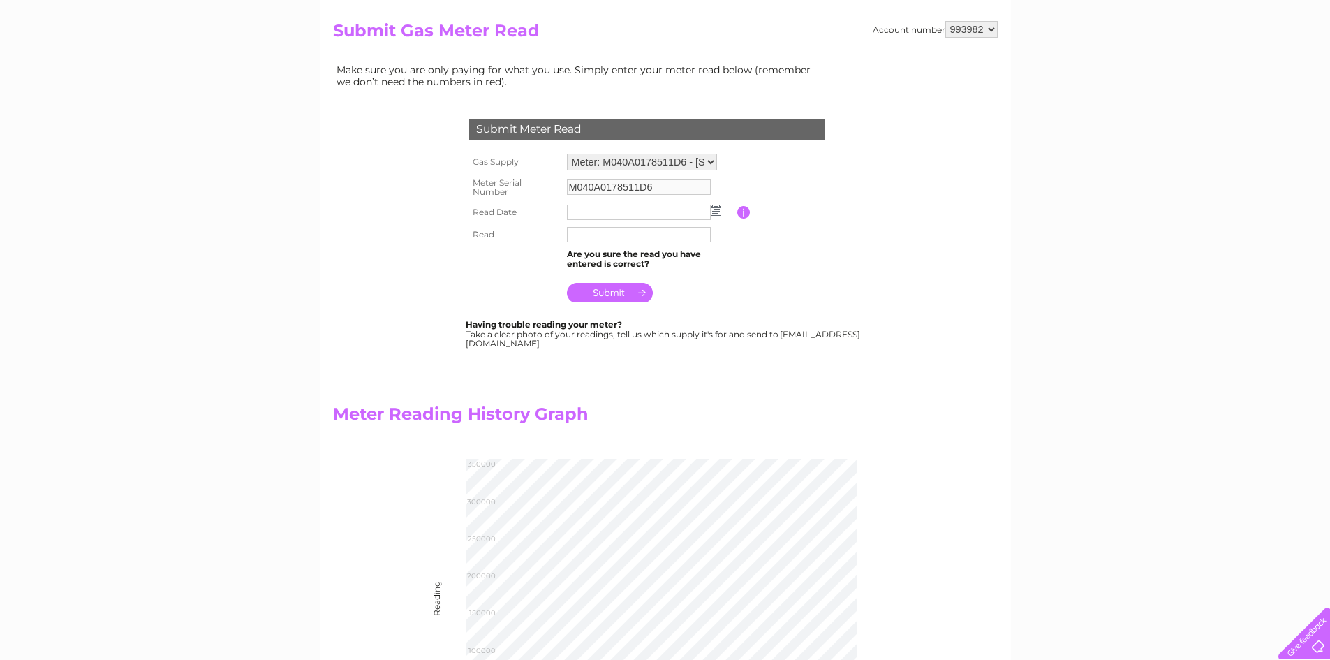
scroll to position [140, 0]
click at [583, 232] on input "text" at bounding box center [639, 234] width 145 height 17
click at [743, 213] on input "button" at bounding box center [743, 211] width 13 height 13
click at [1199, 439] on div "My Clear Business Login Details My Details My Preferences Link Account My Accou…" at bounding box center [665, 489] width 1330 height 1048
drag, startPoint x: 103, startPoint y: 157, endPoint x: 114, endPoint y: 145, distance: 16.3
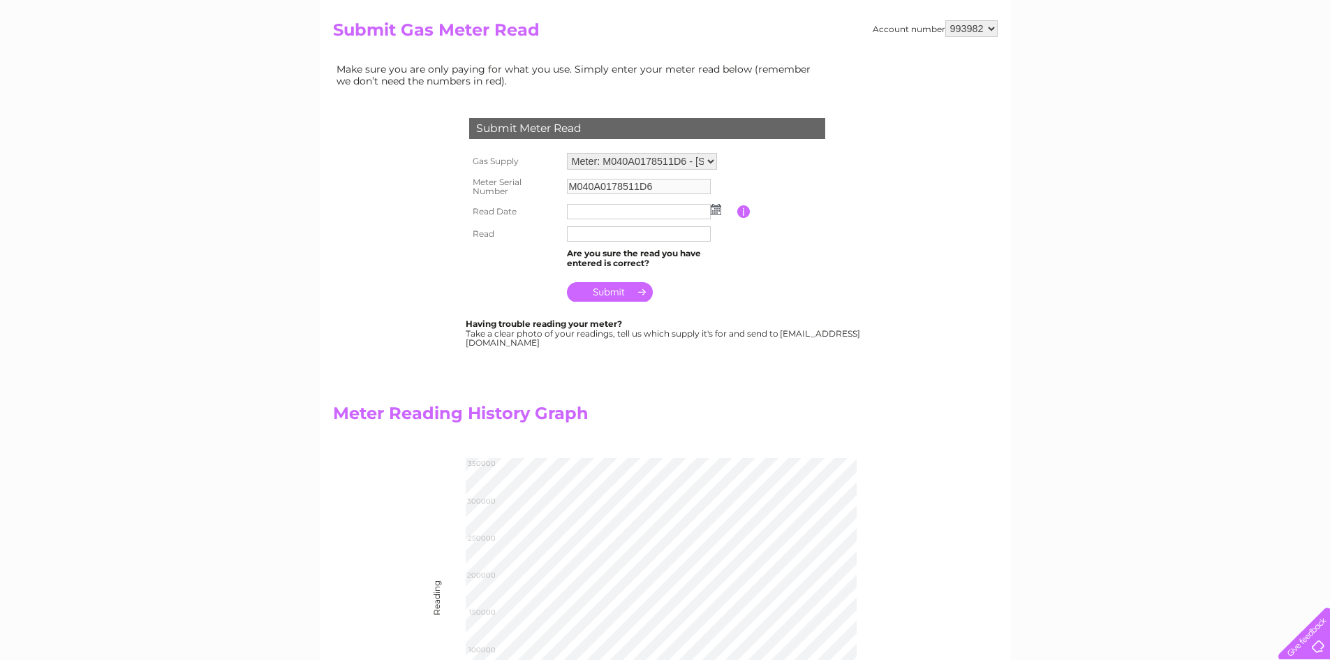
click at [105, 156] on div "My Clear Business Login Details My Details My Preferences Link Account My Accou…" at bounding box center [665, 489] width 1330 height 1048
